Goal: Task Accomplishment & Management: Manage account settings

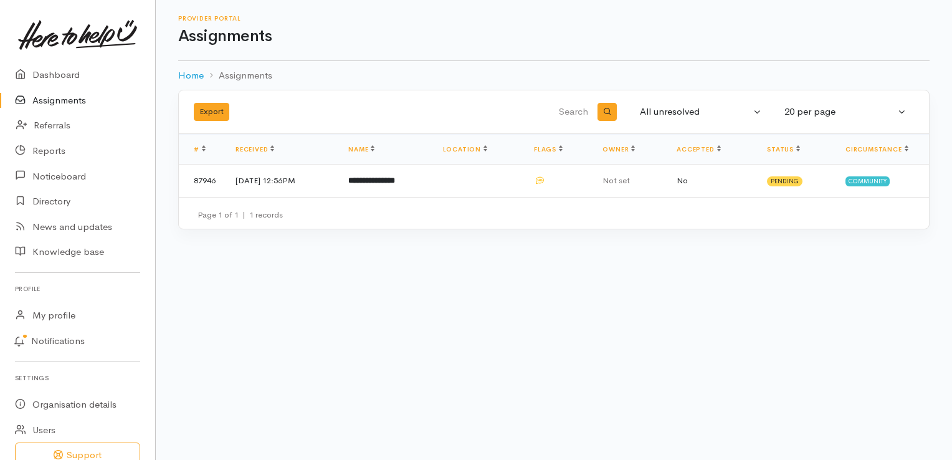
click at [50, 97] on link "Assignments" at bounding box center [77, 101] width 155 height 26
click at [45, 126] on link "Referrals" at bounding box center [77, 126] width 155 height 26
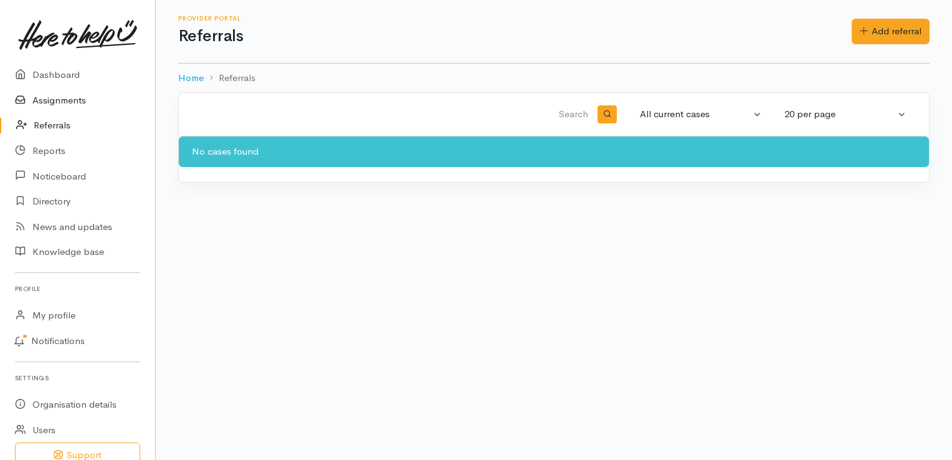
click at [55, 100] on link "Assignments" at bounding box center [77, 101] width 155 height 26
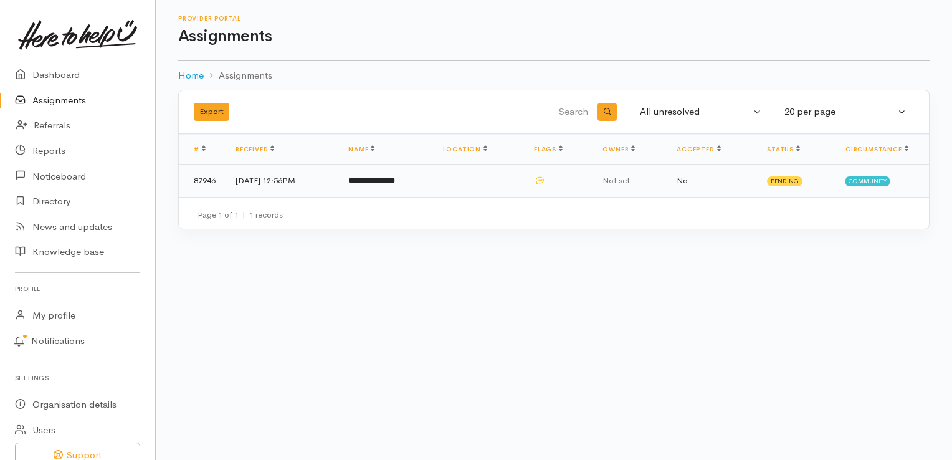
click at [395, 179] on b "**********" at bounding box center [371, 180] width 47 height 8
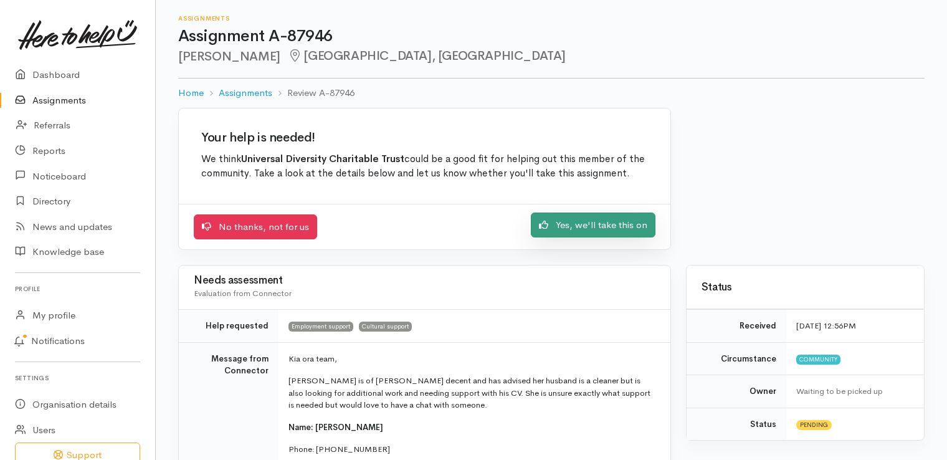
click at [565, 219] on link "Yes, we'll take this on" at bounding box center [593, 225] width 125 height 26
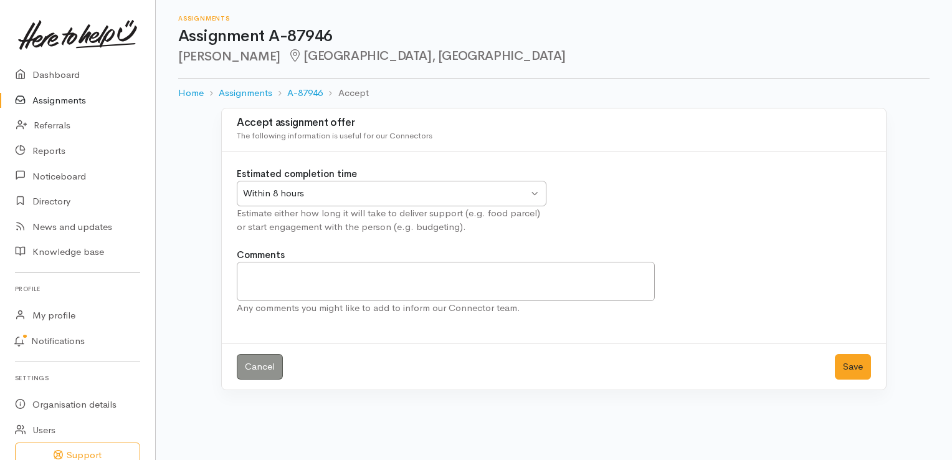
click at [535, 195] on div "Within 8 hours Within 8 hours" at bounding box center [391, 194] width 309 height 26
click at [536, 196] on div "2 Days 2 Days" at bounding box center [391, 194] width 309 height 26
click at [841, 363] on button "Save" at bounding box center [852, 367] width 36 height 26
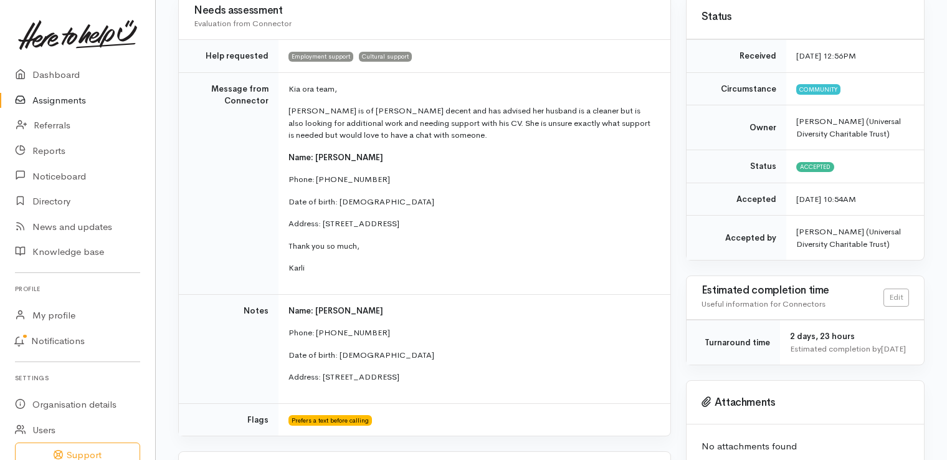
scroll to position [125, 0]
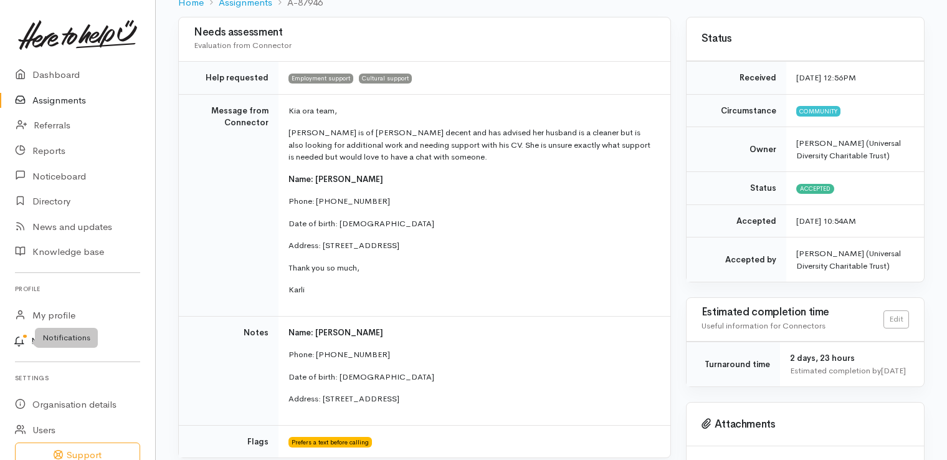
click at [30, 343] on span at bounding box center [21, 341] width 20 height 16
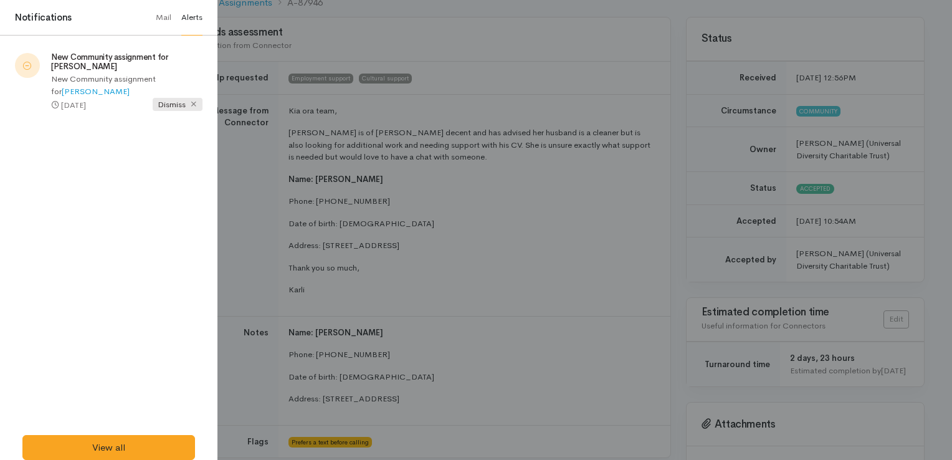
click at [178, 103] on span "Dismiss" at bounding box center [178, 104] width 50 height 13
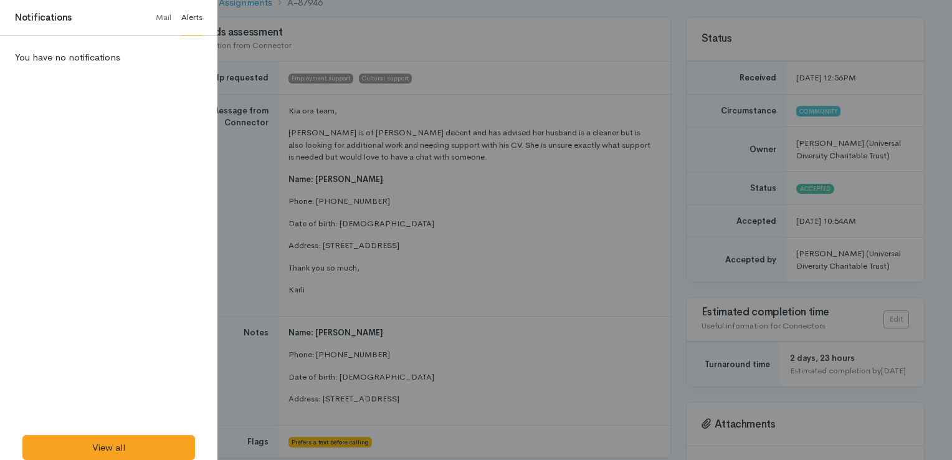
click at [527, 291] on div at bounding box center [476, 230] width 952 height 460
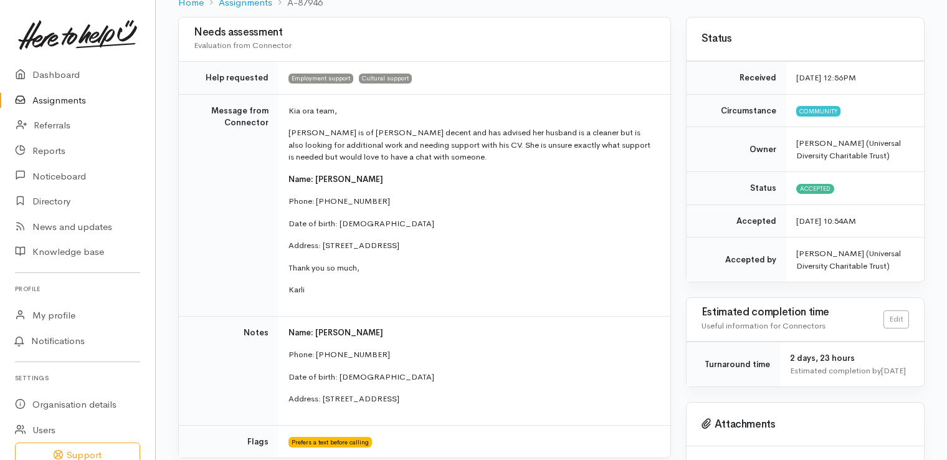
drag, startPoint x: 285, startPoint y: 93, endPoint x: 433, endPoint y: 272, distance: 232.2
click at [433, 272] on td "Kia ora team, Himali is of Sri Lankin decent and has advised her husband is a c…" at bounding box center [474, 205] width 392 height 222
copy td "Kia ora team, Himali is of Sri Lankin decent and has advised her husband is a c…"
